Goal: Obtain resource: Obtain resource

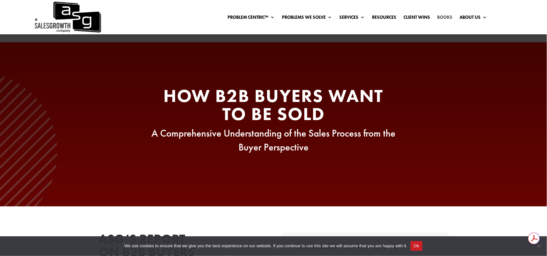
click at [445, 18] on link "Books" at bounding box center [445, 18] width 15 height 7
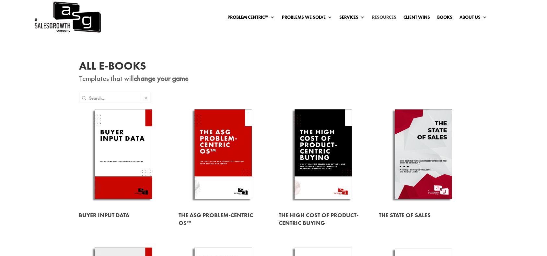
drag, startPoint x: 0, startPoint y: 0, endPoint x: 381, endPoint y: 17, distance: 381.2
click at [381, 17] on link "Resources" at bounding box center [384, 18] width 24 height 7
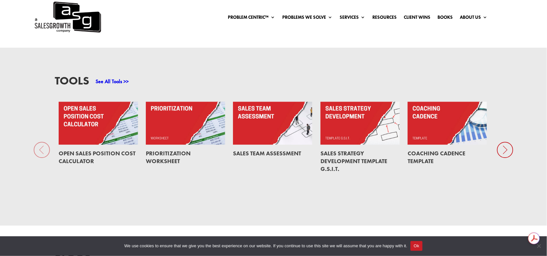
click at [510, 150] on icon at bounding box center [505, 150] width 16 height 16
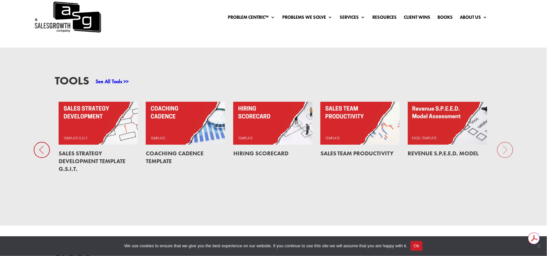
click at [266, 130] on link at bounding box center [272, 123] width 79 height 43
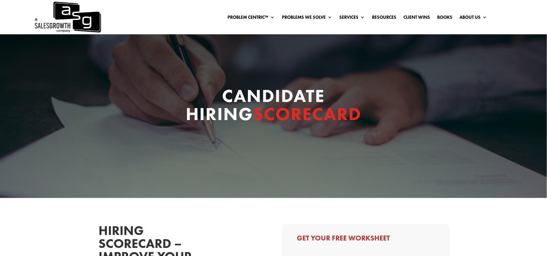
select select "Other"
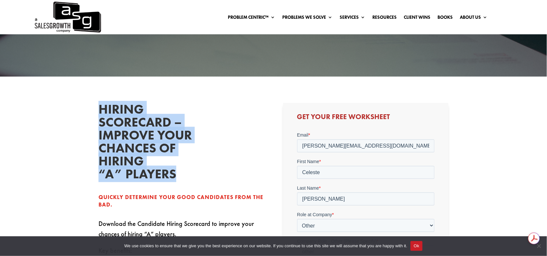
drag, startPoint x: 100, startPoint y: 112, endPoint x: 209, endPoint y: 184, distance: 130.9
copy h2 "Hiring Scorecard – Improve Your Chances of hiring “a” Players"
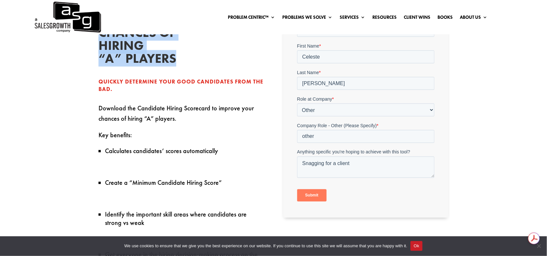
scroll to position [243, 0]
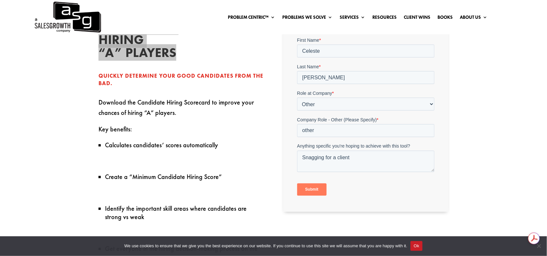
click at [310, 189] on input "Submit" at bounding box center [311, 190] width 29 height 12
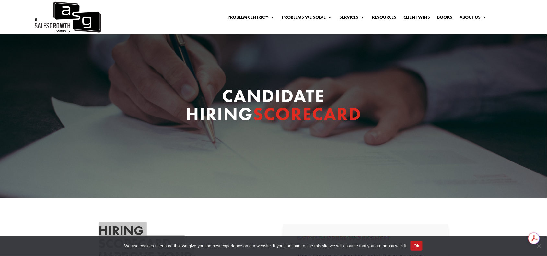
scroll to position [0, 0]
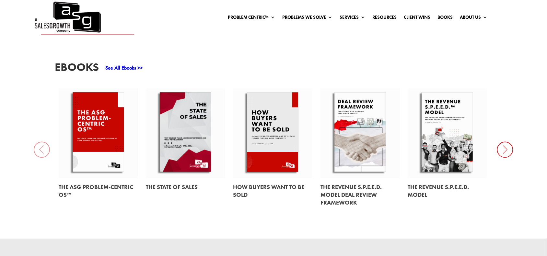
scroll to position [309, 0]
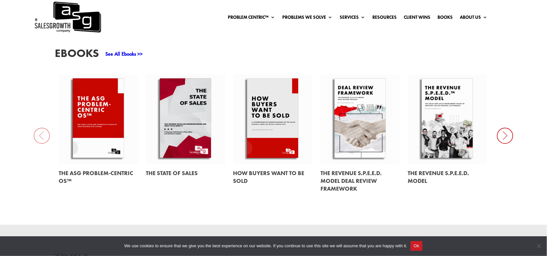
click at [506, 136] on icon at bounding box center [505, 136] width 16 height 16
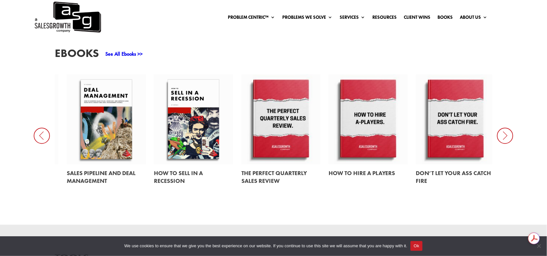
scroll to position [0, 0]
click at [374, 124] on link at bounding box center [368, 120] width 79 height 90
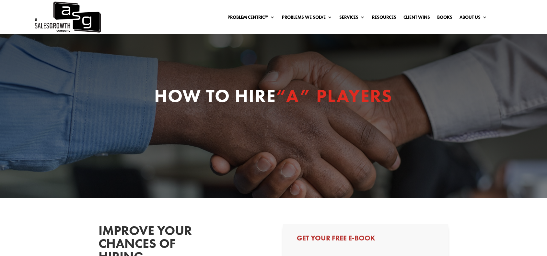
select select "Other"
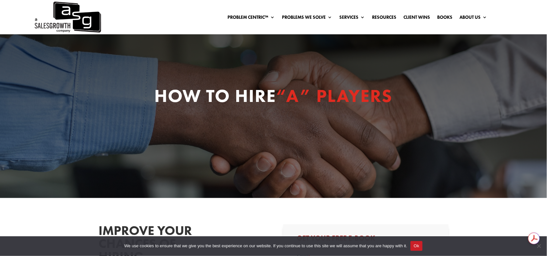
click at [31, 10] on div at bounding box center [64, 17] width 74 height 34
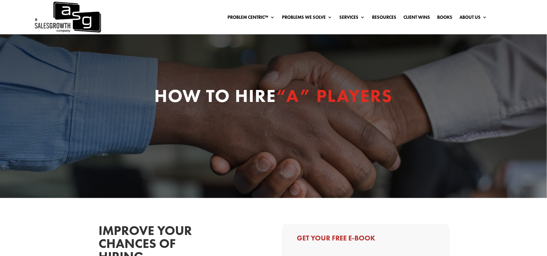
select select "Other"
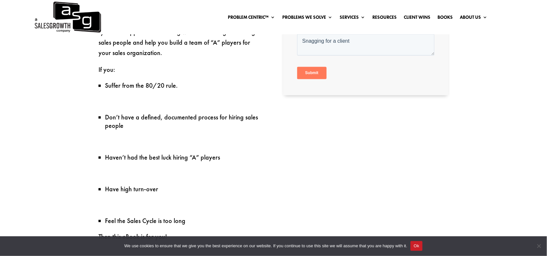
scroll to position [405, 0]
